Goal: Find contact information: Obtain details needed to contact an individual or organization

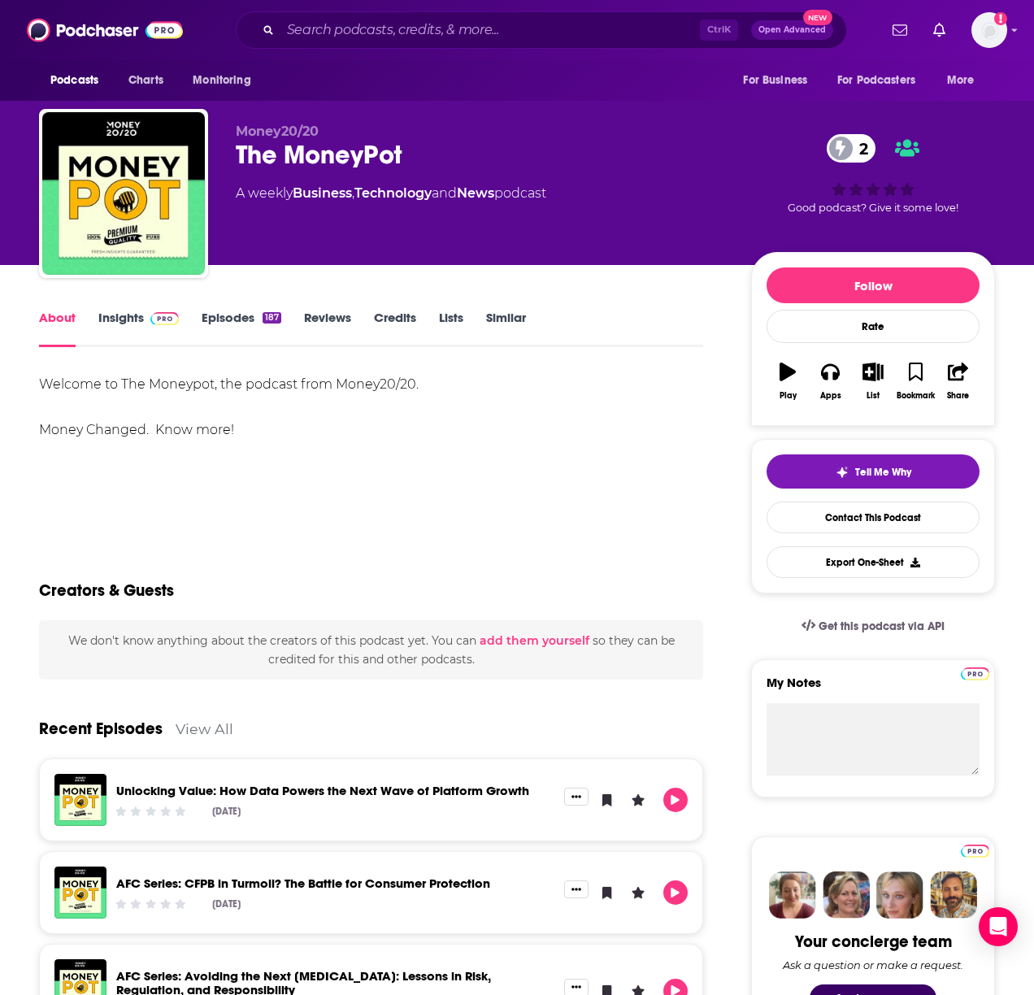
click at [115, 307] on div "About Insights Episodes 187 Reviews Credits Lists Similar" at bounding box center [371, 327] width 664 height 40
click at [131, 319] on link "Insights" at bounding box center [138, 328] width 80 height 37
click at [899, 517] on link "Contact This Podcast" at bounding box center [872, 517] width 213 height 32
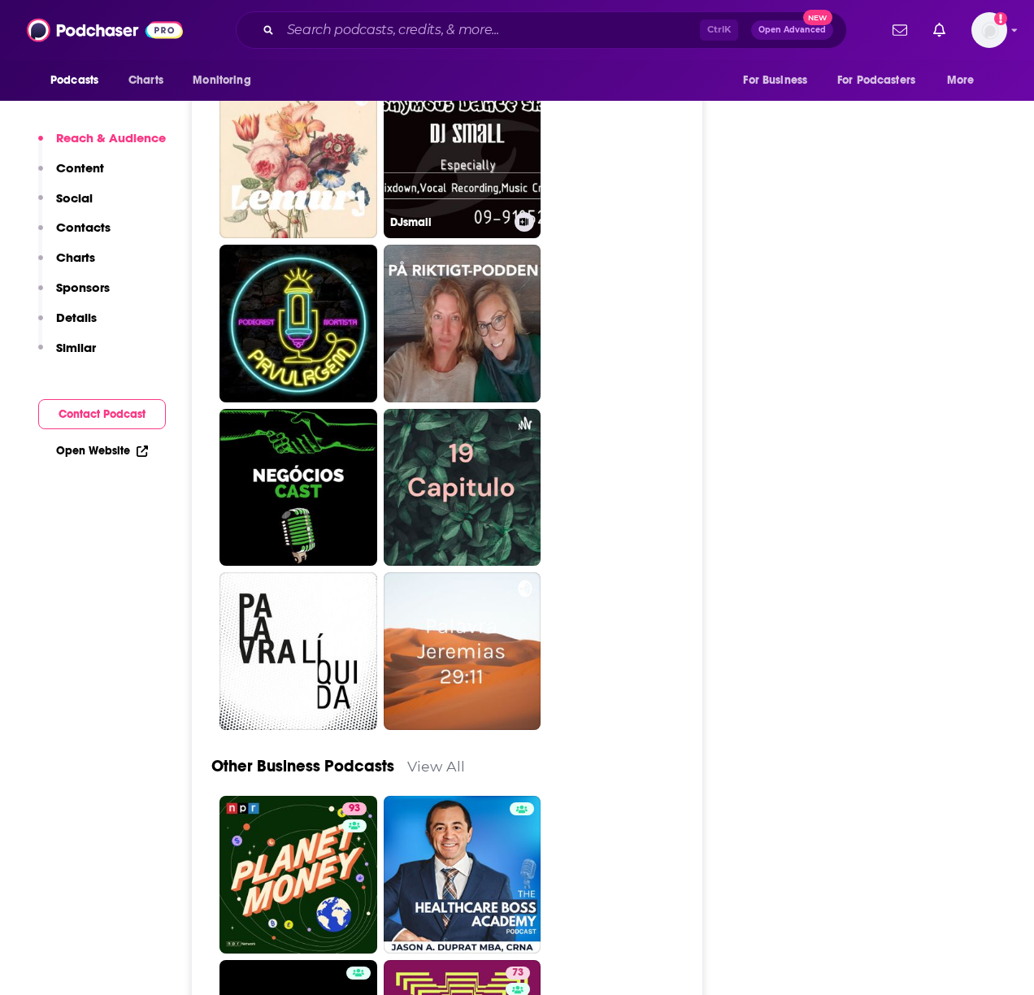
scroll to position [3264, 0]
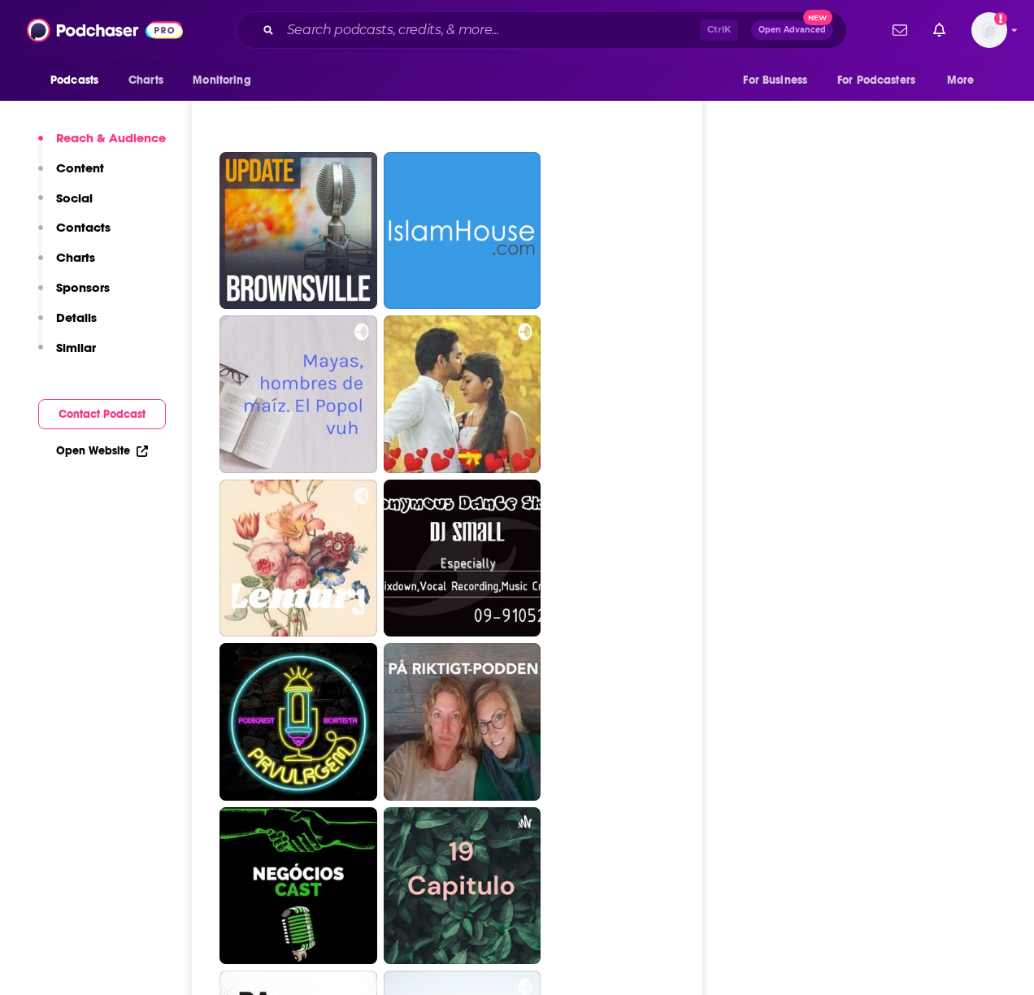
click at [89, 216] on button "Social" at bounding box center [65, 205] width 54 height 30
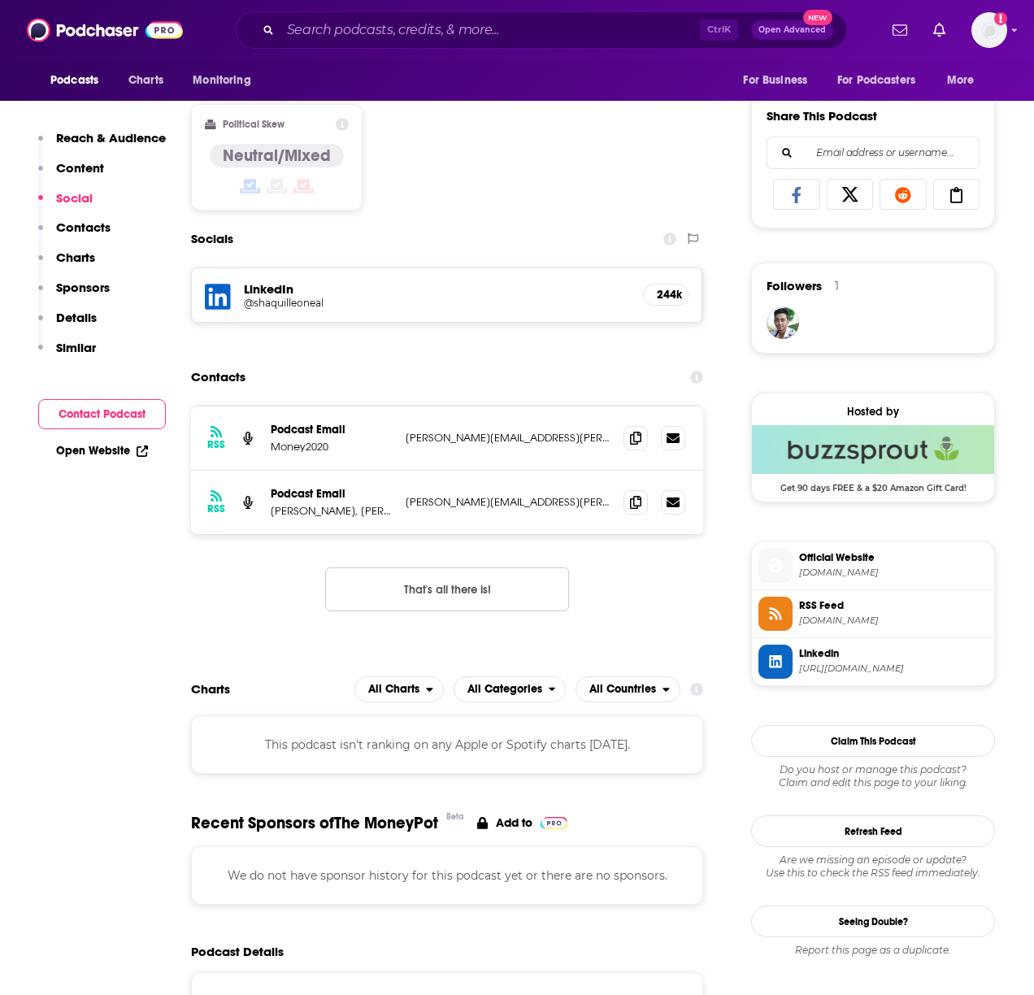
scroll to position [983, 0]
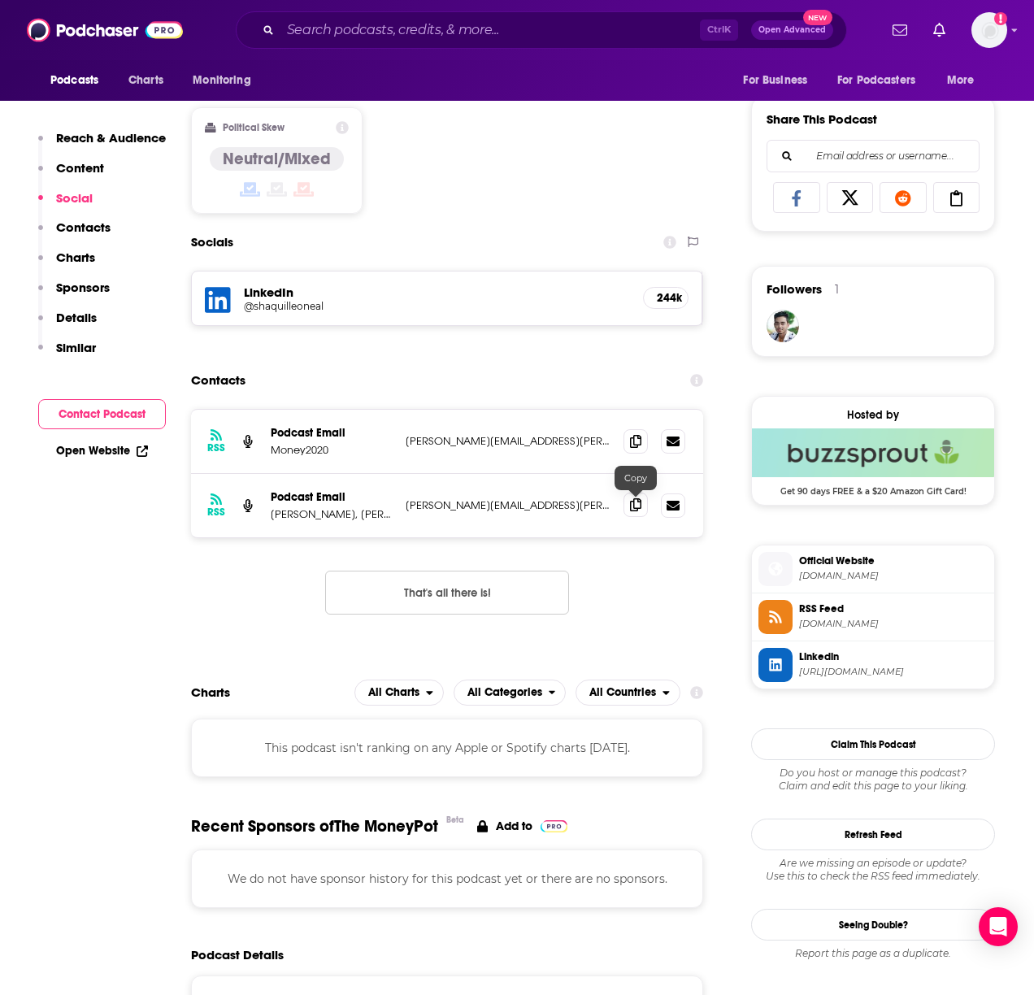
click at [639, 505] on icon at bounding box center [635, 504] width 11 height 13
